Goal: Find specific page/section: Find specific page/section

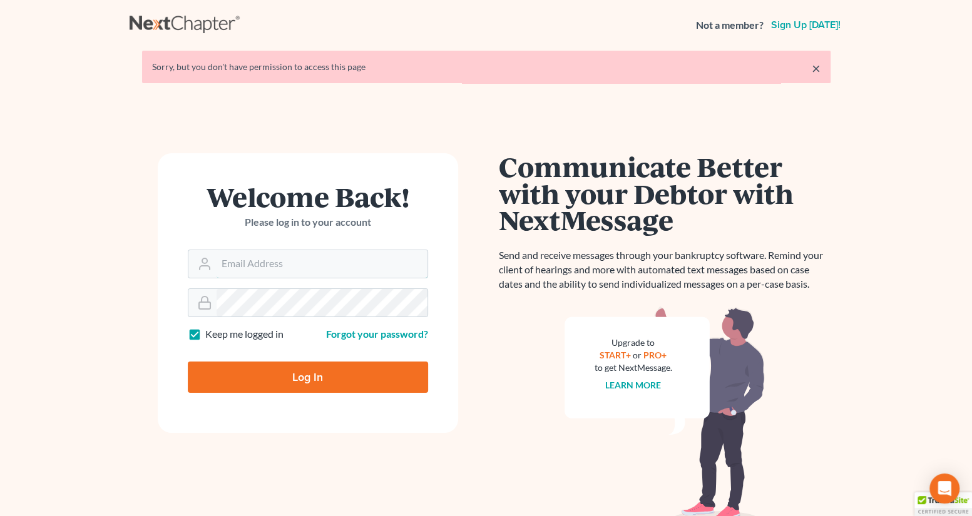
type input "[EMAIL_ADDRESS][PERSON_NAME][DOMAIN_NAME]"
click at [280, 380] on input "Log In" at bounding box center [308, 377] width 240 height 31
type input "Thinking..."
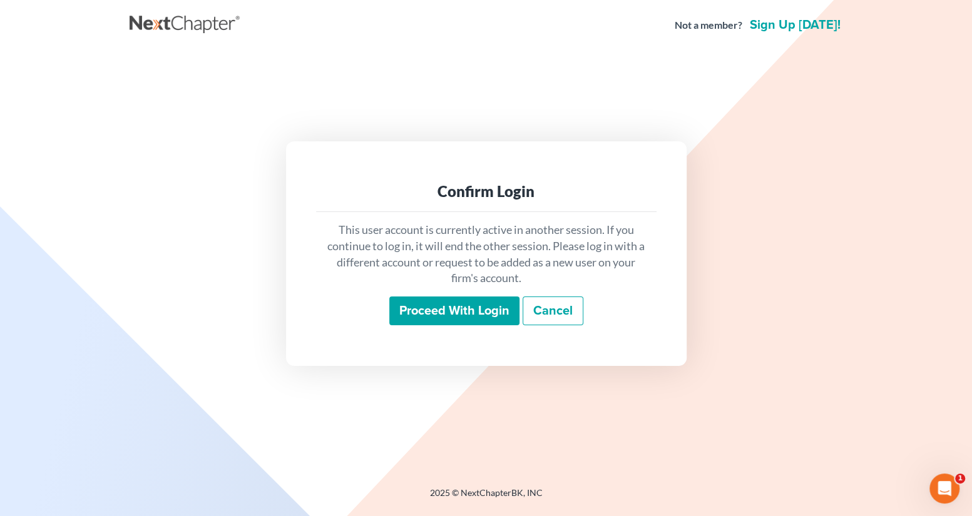
click at [451, 312] on input "Proceed with login" at bounding box center [454, 311] width 130 height 29
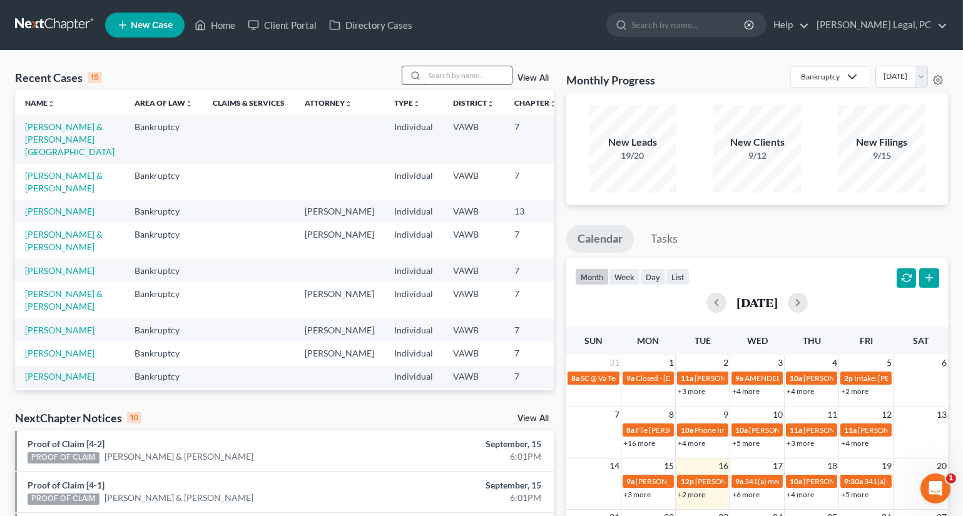
click at [438, 74] on input "search" at bounding box center [468, 75] width 88 height 18
type input "[PERSON_NAME]"
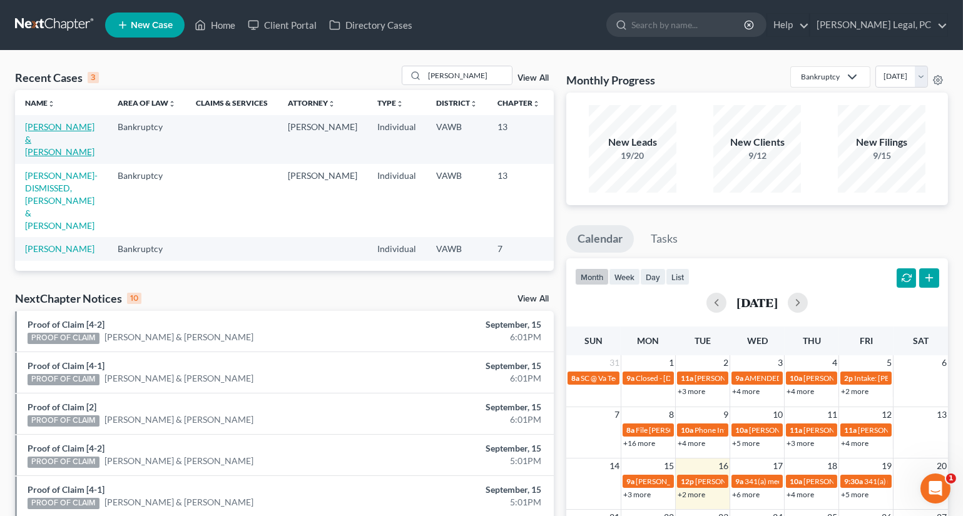
click at [33, 140] on link "[PERSON_NAME] & [PERSON_NAME]" at bounding box center [59, 139] width 69 height 36
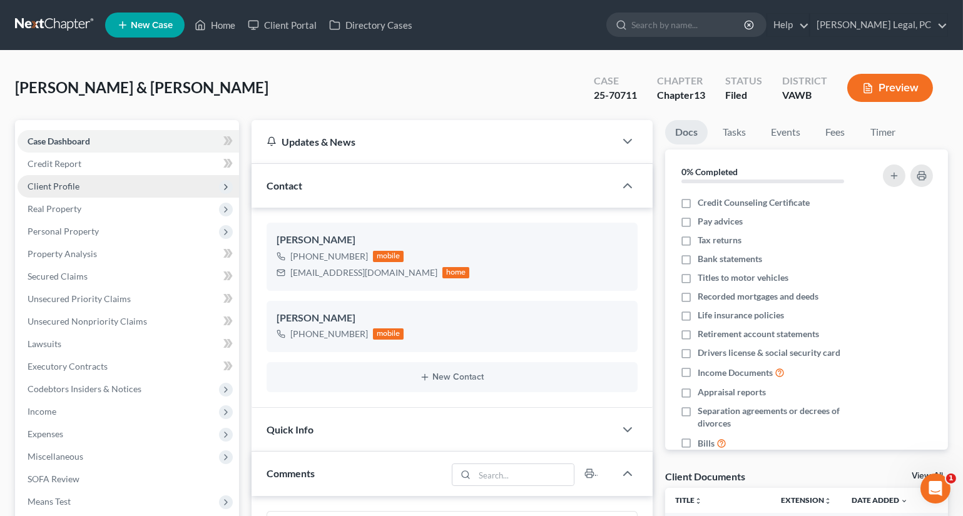
scroll to position [1755, 0]
click at [223, 20] on link "Home" at bounding box center [214, 25] width 53 height 23
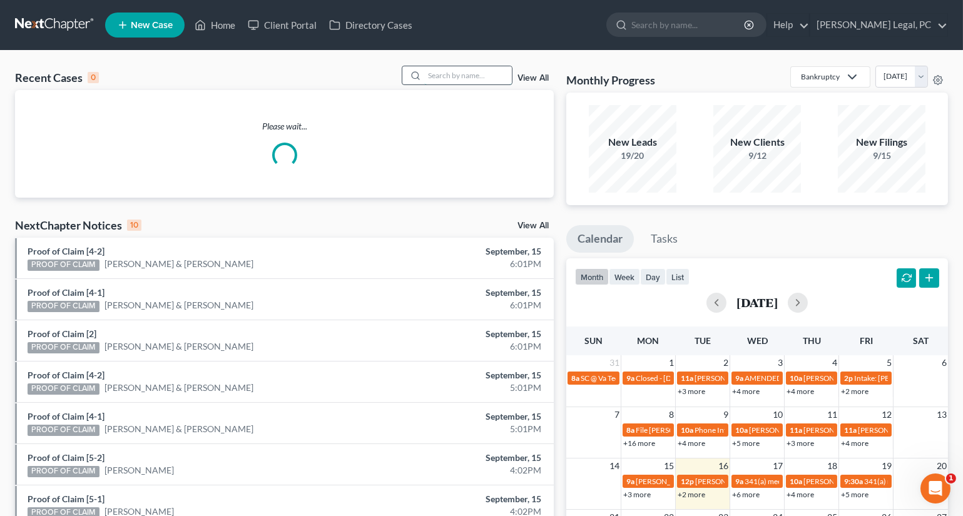
click at [447, 79] on input "search" at bounding box center [468, 75] width 88 height 18
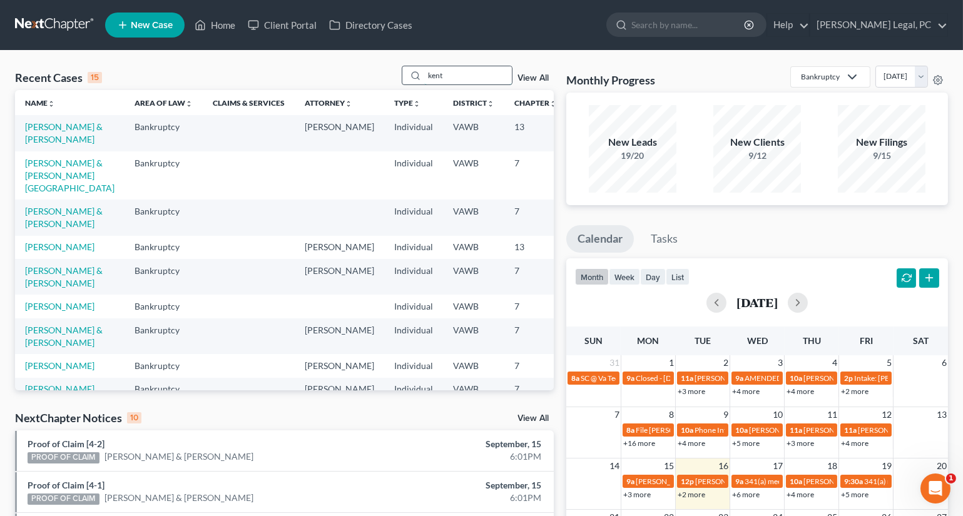
type input "kent"
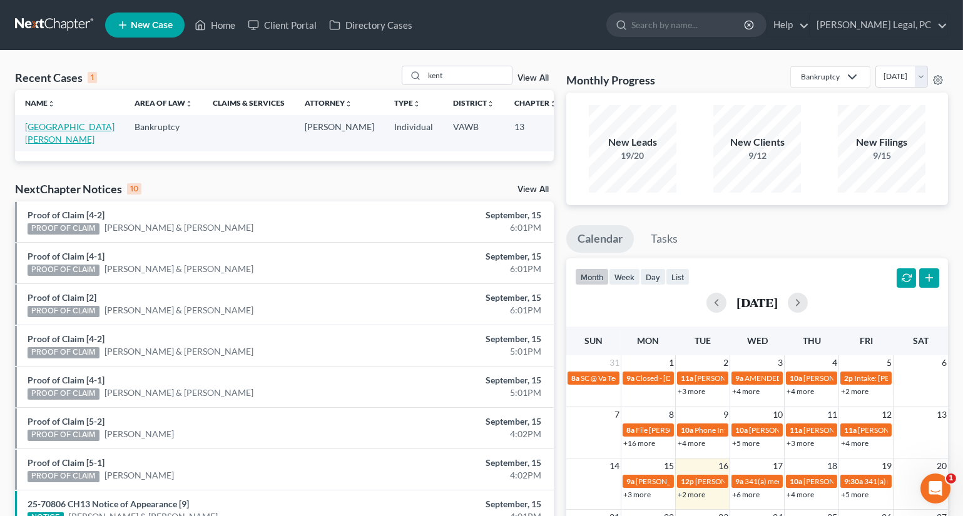
click at [31, 143] on link "[GEOGRAPHIC_DATA][PERSON_NAME]" at bounding box center [69, 132] width 89 height 23
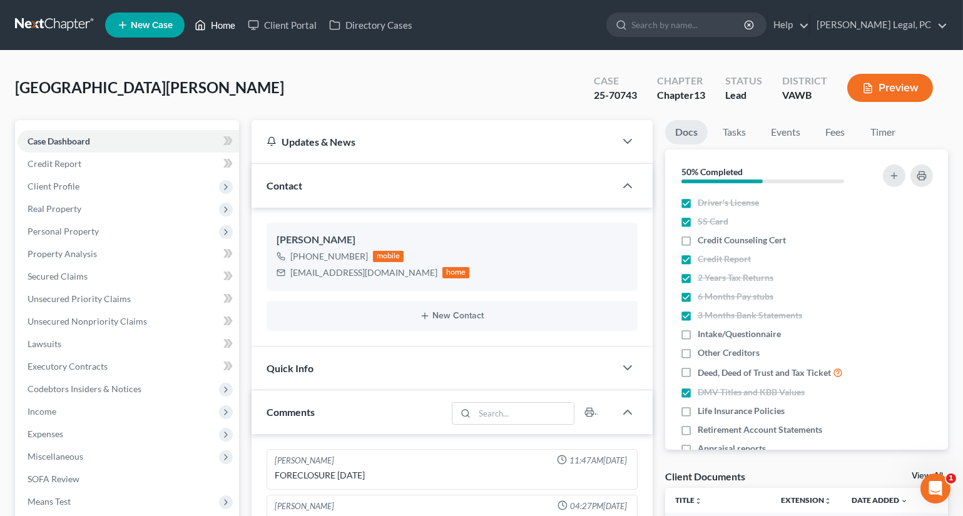
click at [214, 30] on link "Home" at bounding box center [214, 25] width 53 height 23
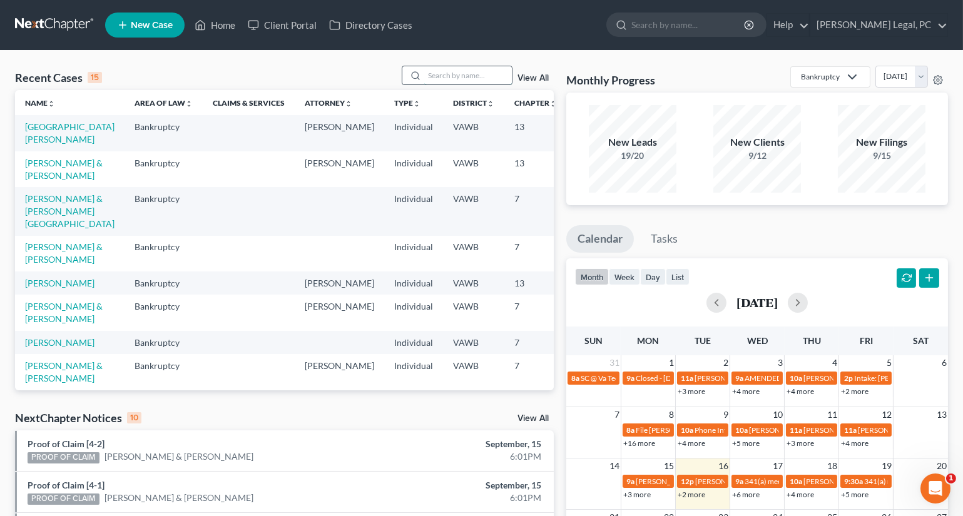
click at [442, 76] on input "search" at bounding box center [468, 75] width 88 height 18
type input "[PERSON_NAME]"
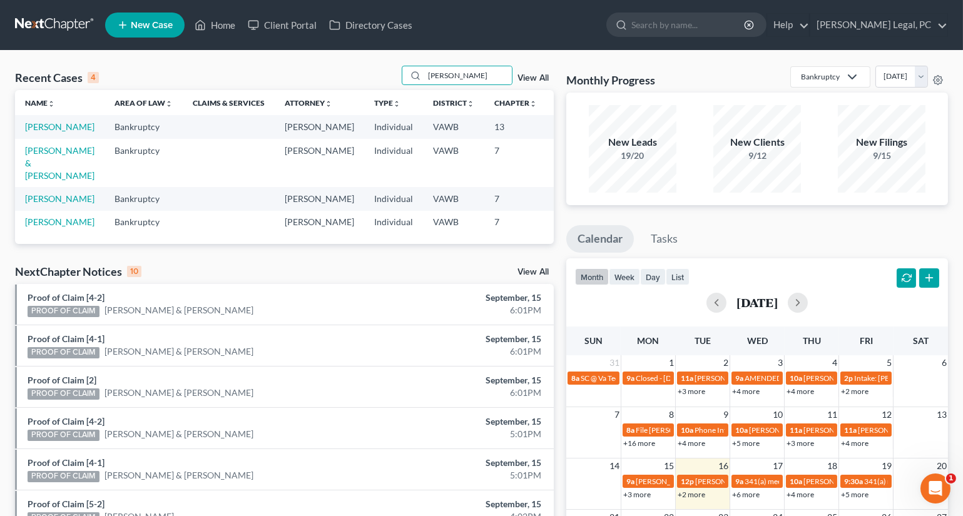
click at [31, 133] on td "[PERSON_NAME]" at bounding box center [59, 126] width 89 height 23
click at [31, 132] on link "[PERSON_NAME]" at bounding box center [59, 126] width 69 height 11
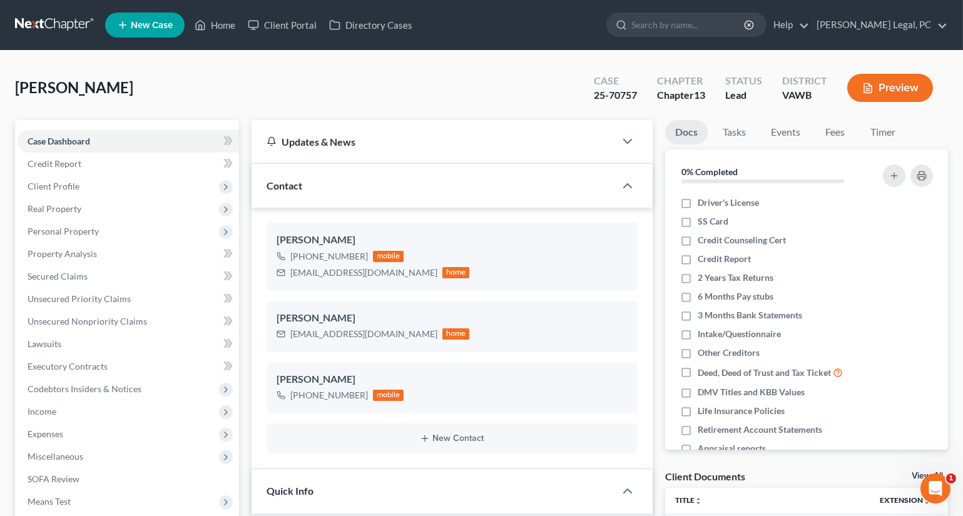
scroll to position [1247, 0]
click at [227, 29] on link "Home" at bounding box center [214, 25] width 53 height 23
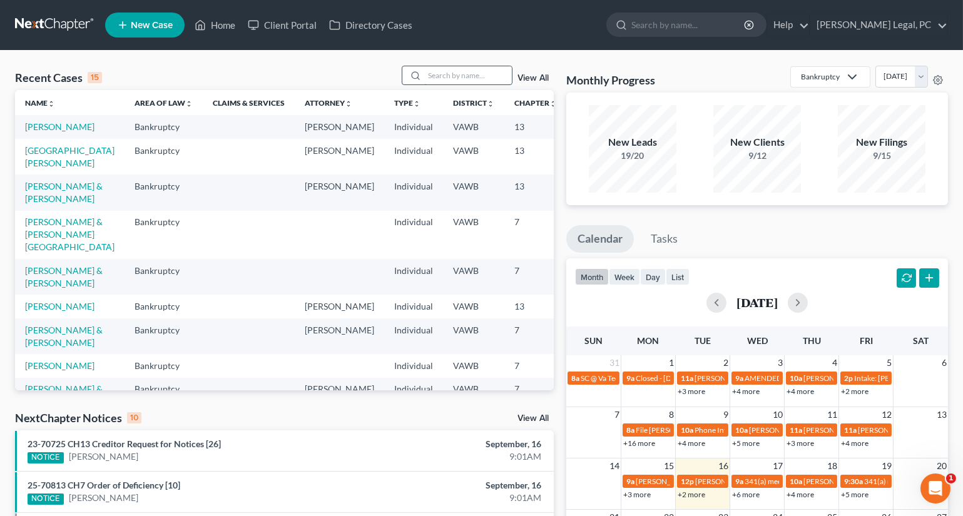
click at [463, 68] on input "search" at bounding box center [468, 75] width 88 height 18
type input "[PERSON_NAME]"
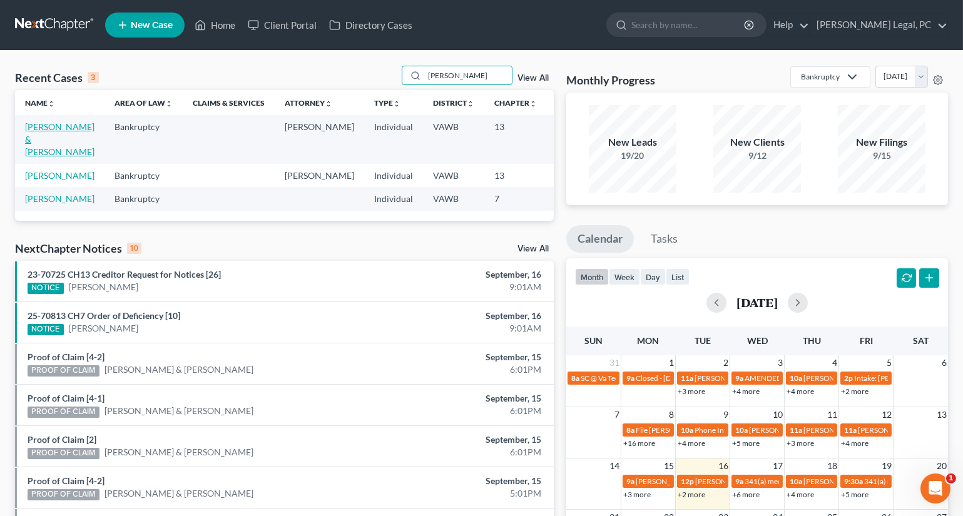
click at [43, 142] on link "[PERSON_NAME] & [PERSON_NAME]" at bounding box center [59, 139] width 69 height 36
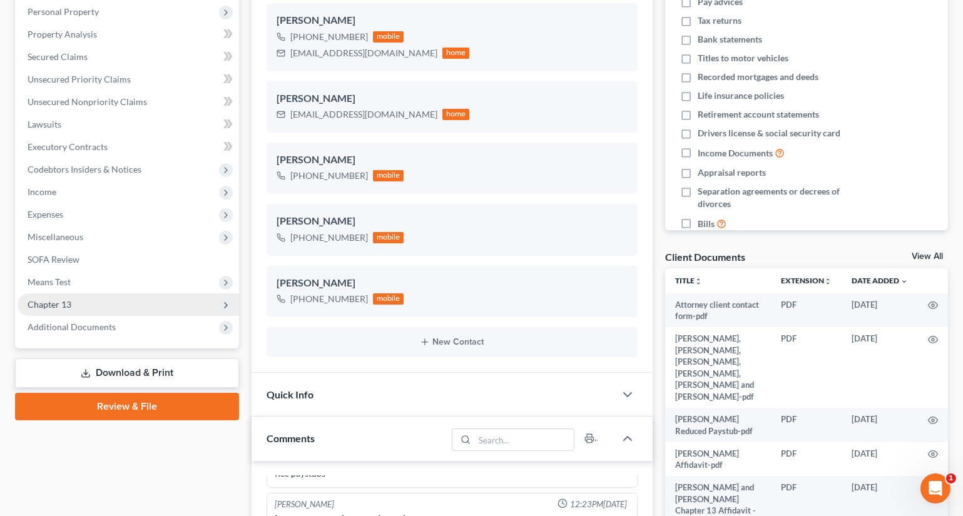
scroll to position [227, 0]
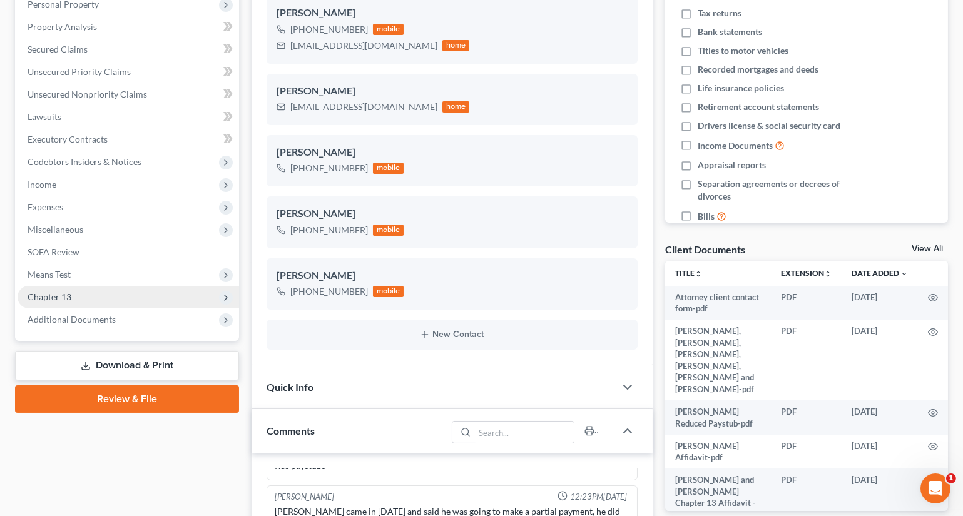
click at [71, 293] on span "Chapter 13" at bounding box center [129, 297] width 222 height 23
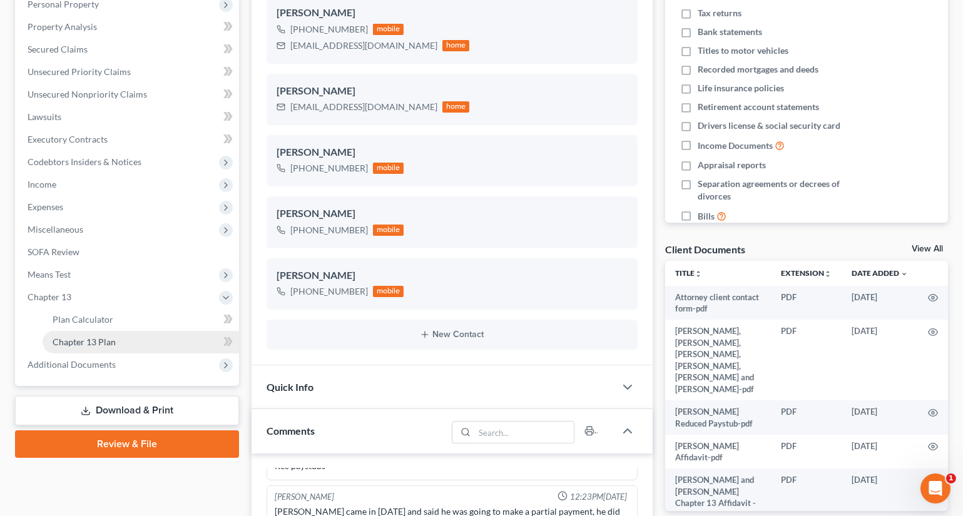
click at [85, 332] on link "Chapter 13 Plan" at bounding box center [141, 342] width 196 height 23
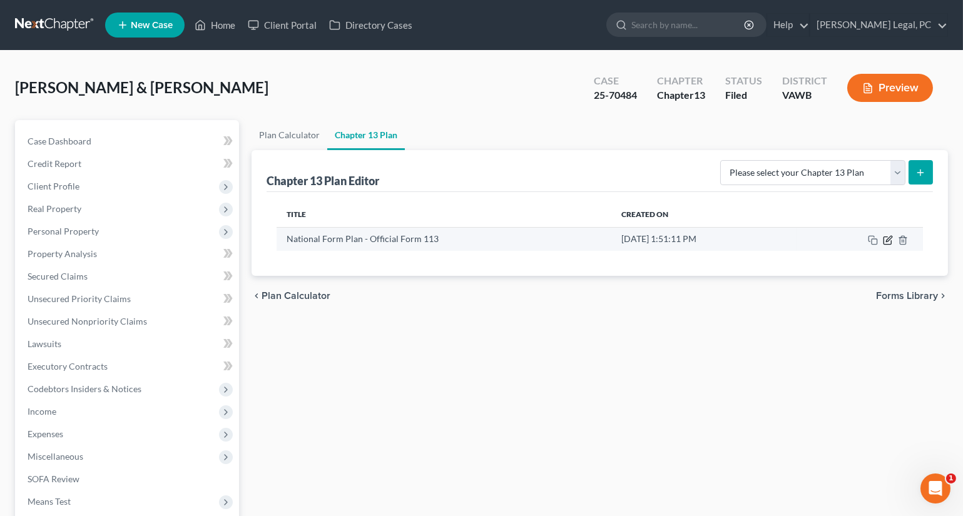
click at [890, 238] on icon "button" at bounding box center [888, 240] width 10 height 10
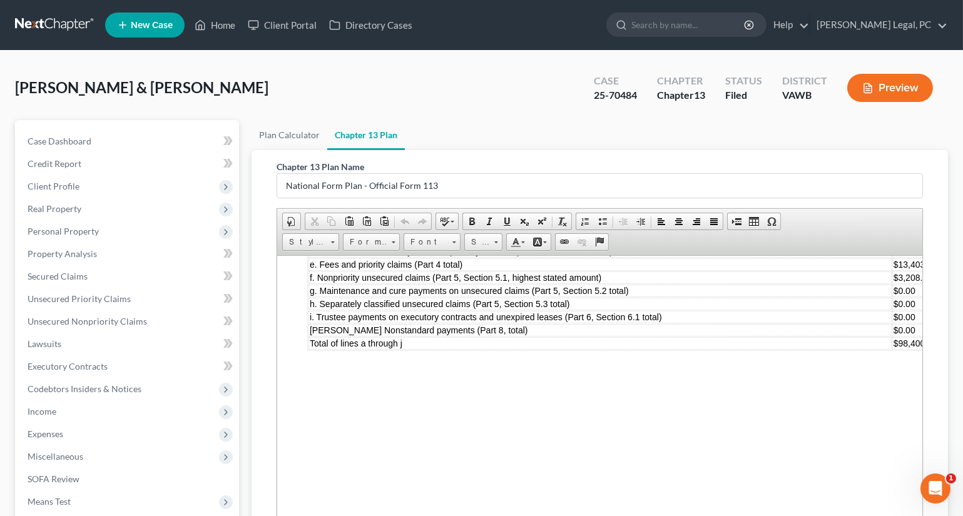
scroll to position [3840, 0]
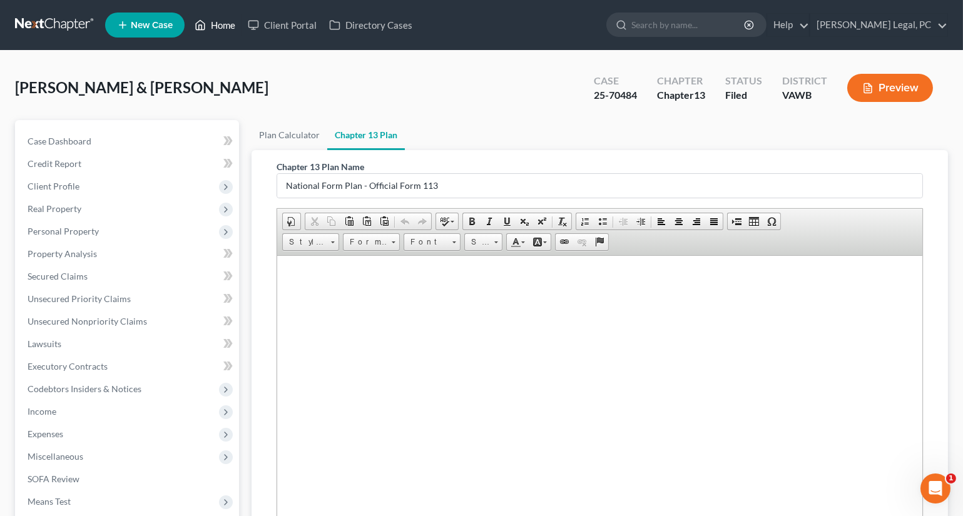
click at [215, 25] on link "Home" at bounding box center [214, 25] width 53 height 23
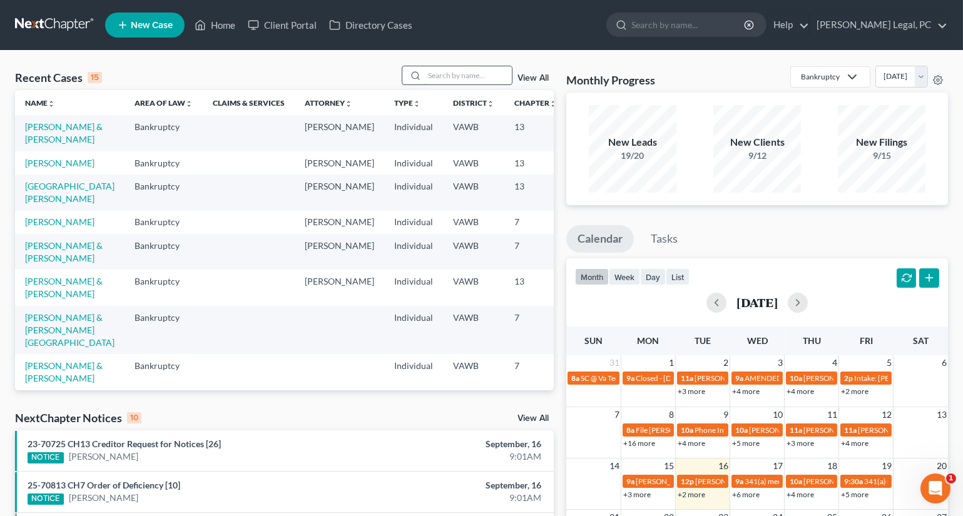
click at [448, 83] on input "search" at bounding box center [468, 75] width 88 height 18
type input "[PERSON_NAME]"
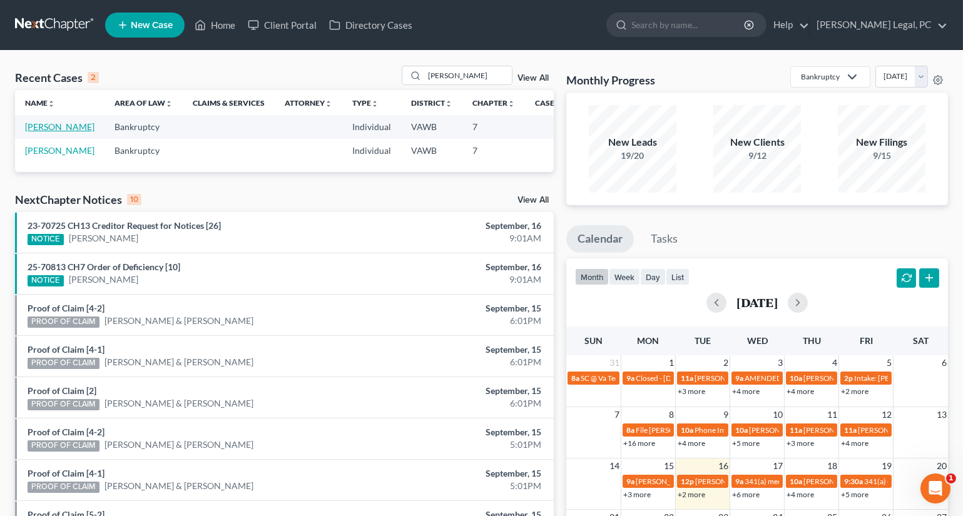
click at [46, 131] on link "[PERSON_NAME]" at bounding box center [59, 126] width 69 height 11
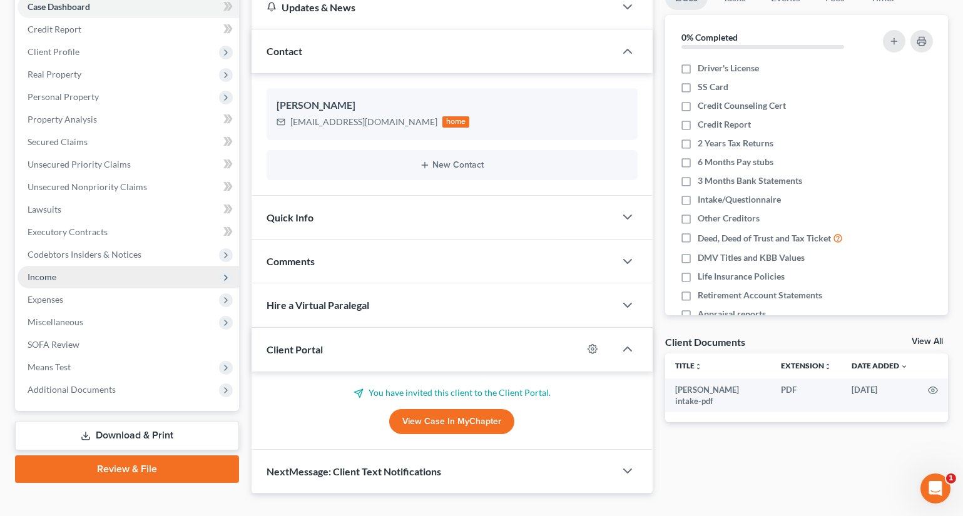
scroll to position [158, 0]
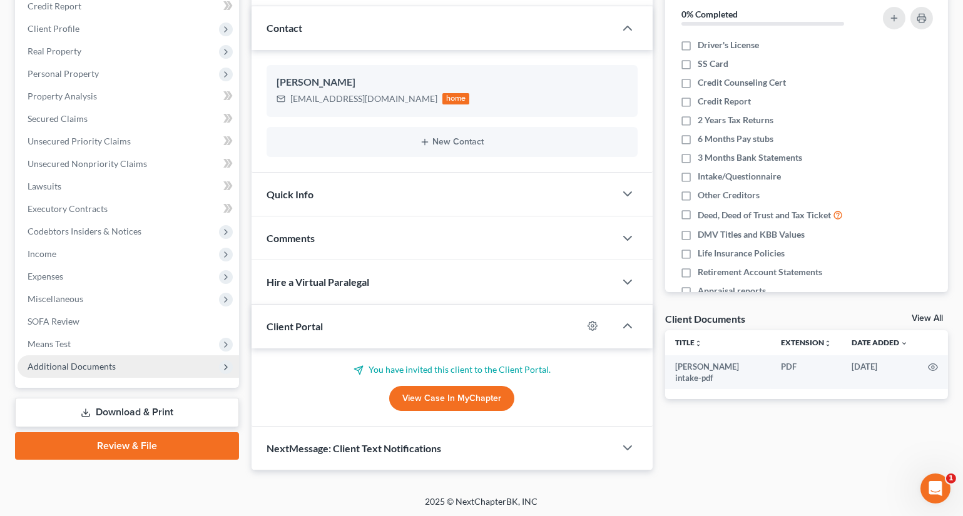
click at [61, 369] on span "Additional Documents" at bounding box center [72, 366] width 88 height 11
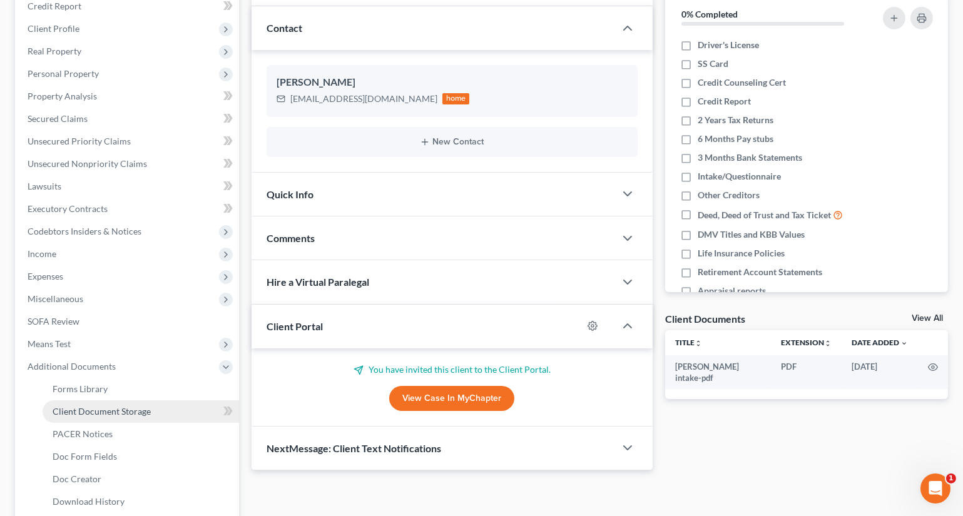
click at [106, 415] on link "Client Document Storage" at bounding box center [141, 411] width 196 height 23
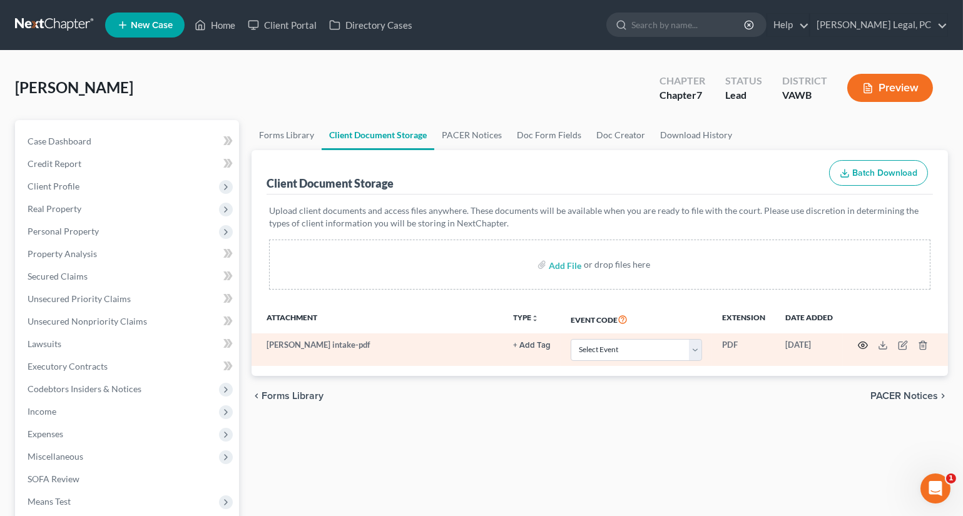
click at [862, 344] on circle "button" at bounding box center [863, 345] width 3 height 3
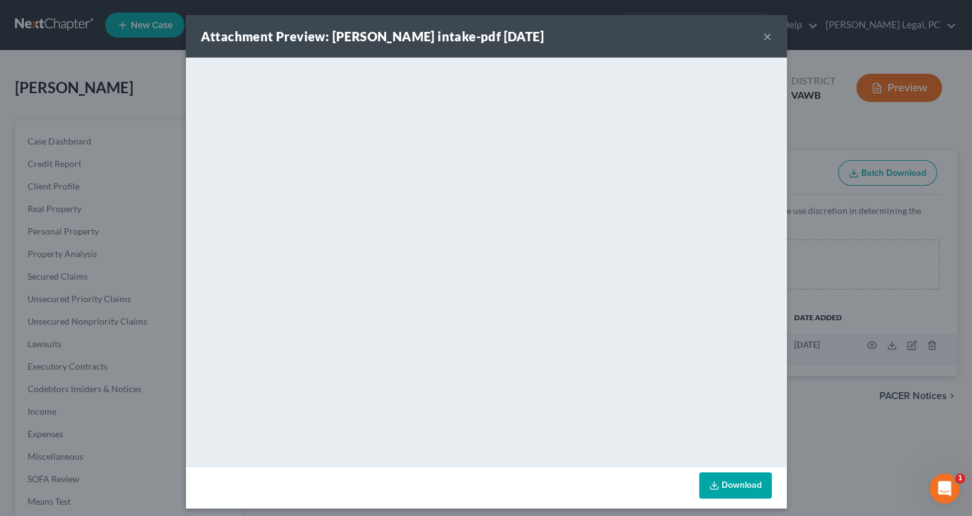
click at [764, 36] on button "×" at bounding box center [767, 36] width 9 height 15
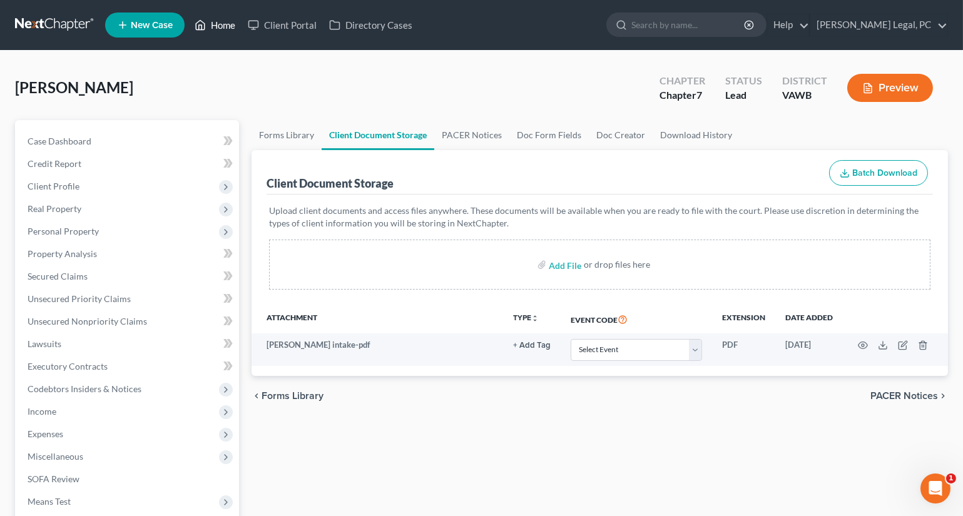
click at [226, 18] on link "Home" at bounding box center [214, 25] width 53 height 23
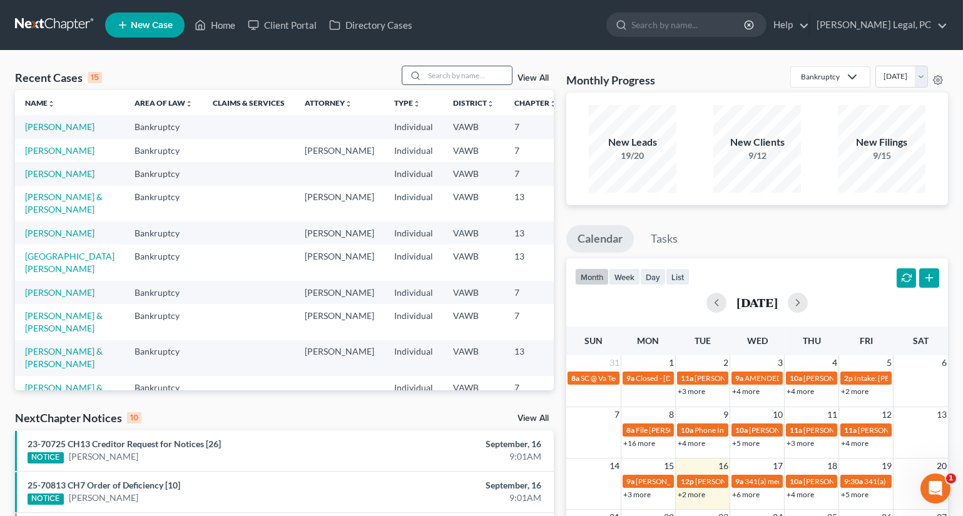
click at [465, 74] on input "search" at bounding box center [468, 75] width 88 height 18
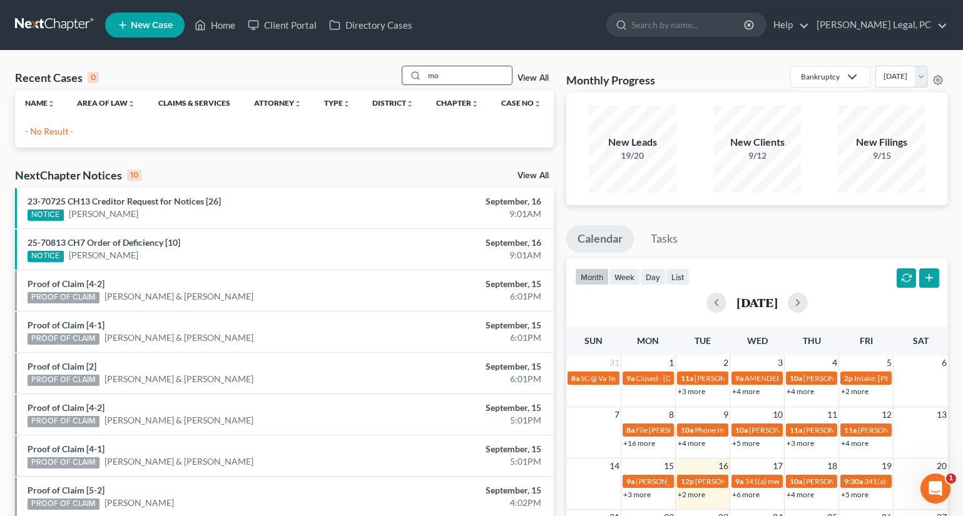
type input "m"
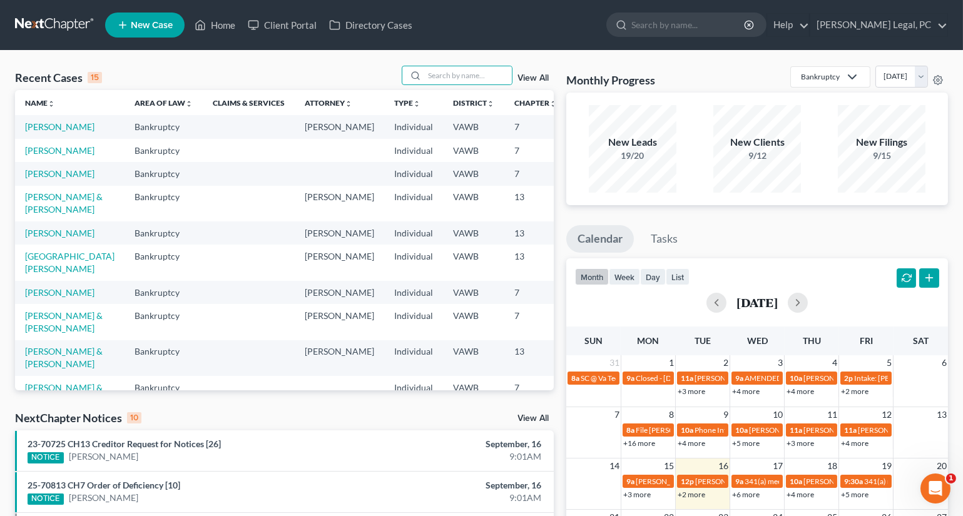
click at [344, 69] on div "Recent Cases 15 View All" at bounding box center [284, 78] width 539 height 24
